Goal: Find specific page/section: Find specific page/section

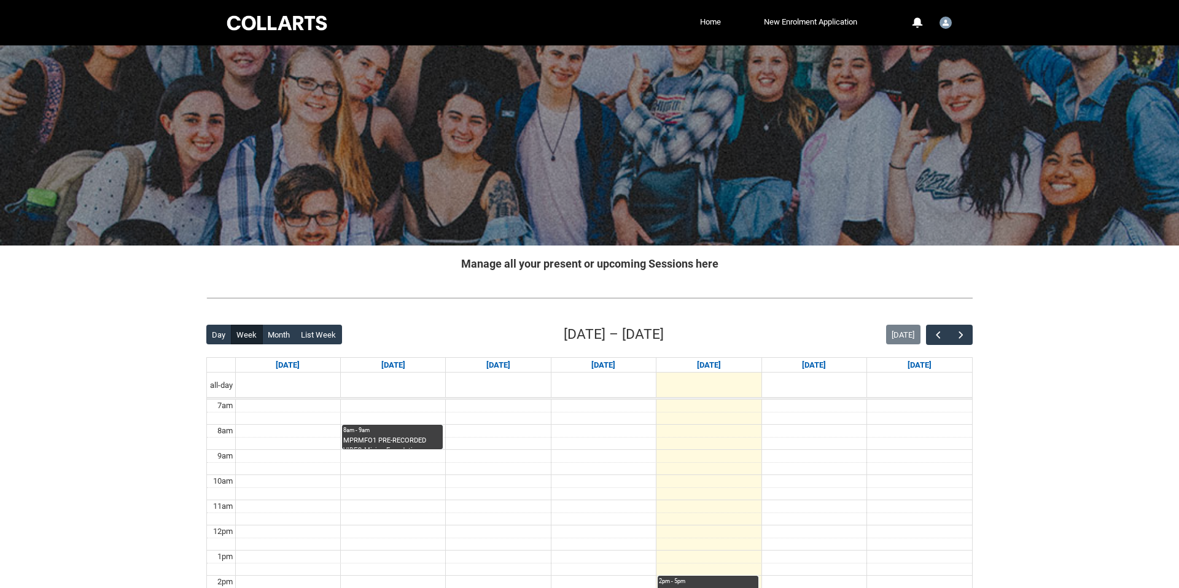
click at [259, 41] on div "Collarts Education Community Home New Enrolment Application More 0 Notification…" at bounding box center [590, 22] width 730 height 45
click at [270, 26] on div at bounding box center [277, 23] width 104 height 19
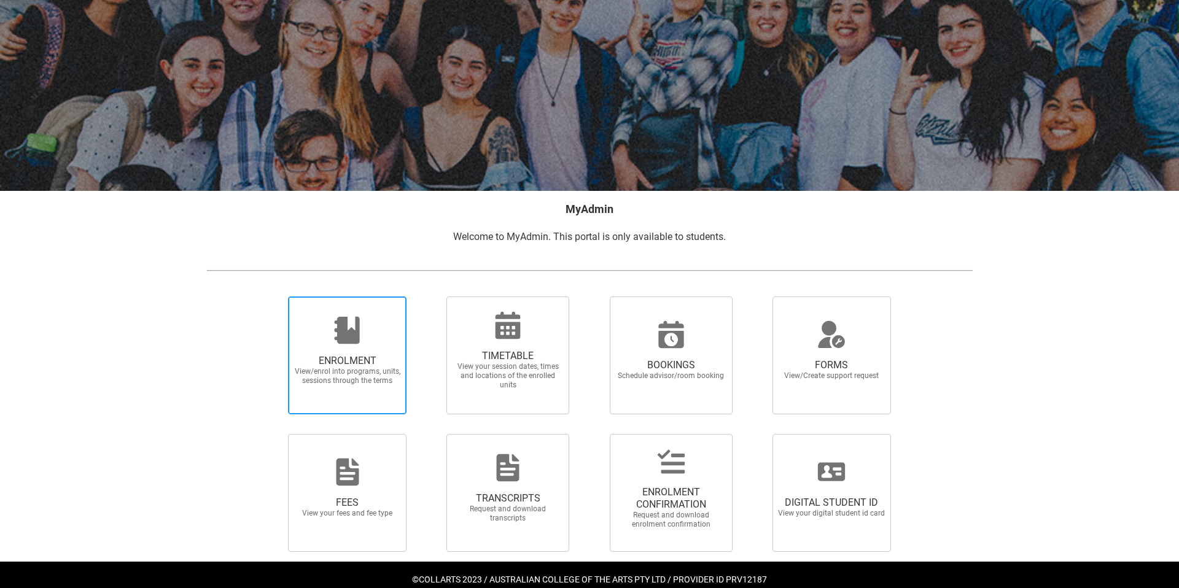
scroll to position [78, 0]
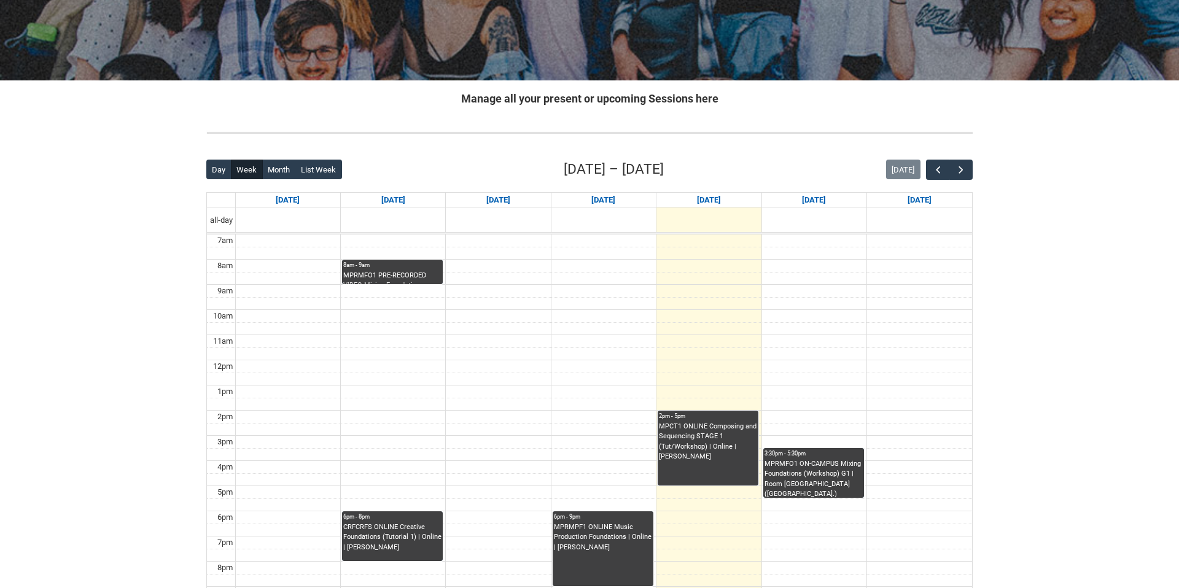
scroll to position [203, 0]
